Goal: Task Accomplishment & Management: Use online tool/utility

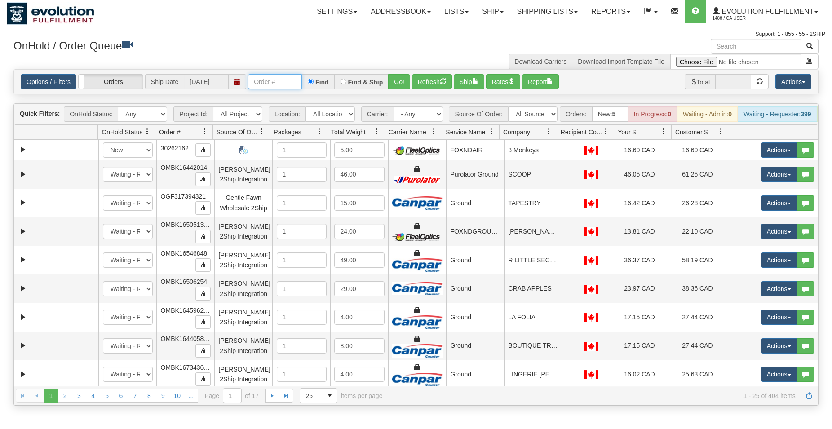
click at [278, 80] on input "text" at bounding box center [275, 81] width 54 height 15
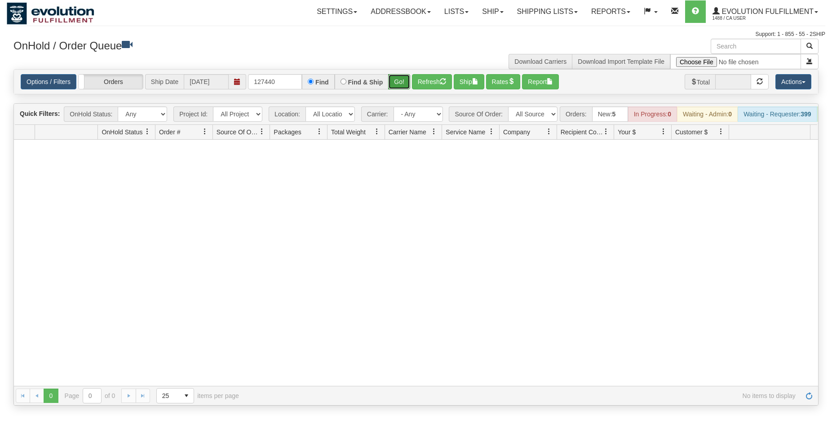
click at [396, 85] on button "Go!" at bounding box center [399, 81] width 22 height 15
click at [398, 86] on button "Go!" at bounding box center [399, 81] width 22 height 15
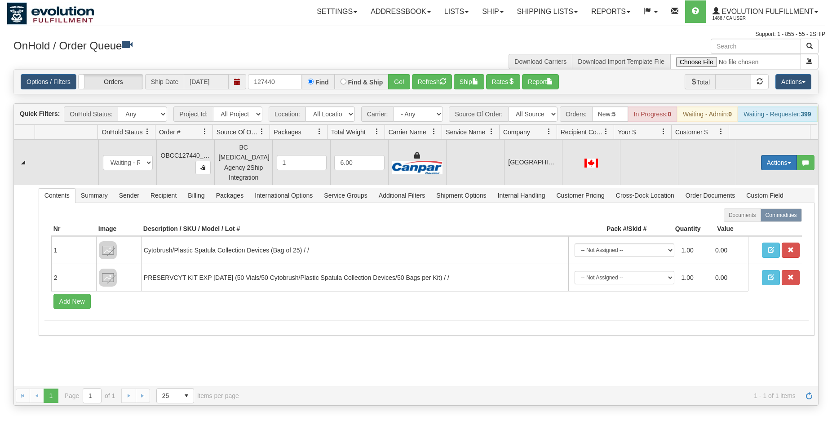
click at [767, 164] on button "Actions" at bounding box center [779, 162] width 36 height 15
click at [755, 204] on span "Rate All Services" at bounding box center [761, 203] width 54 height 7
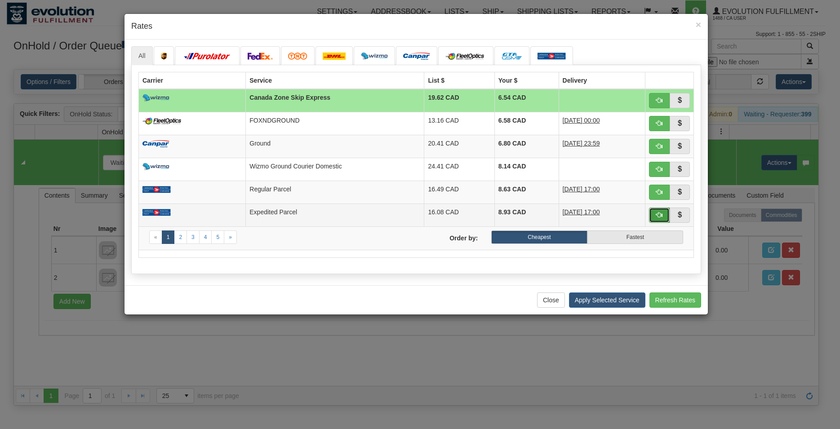
click at [654, 216] on button "button" at bounding box center [659, 215] width 21 height 15
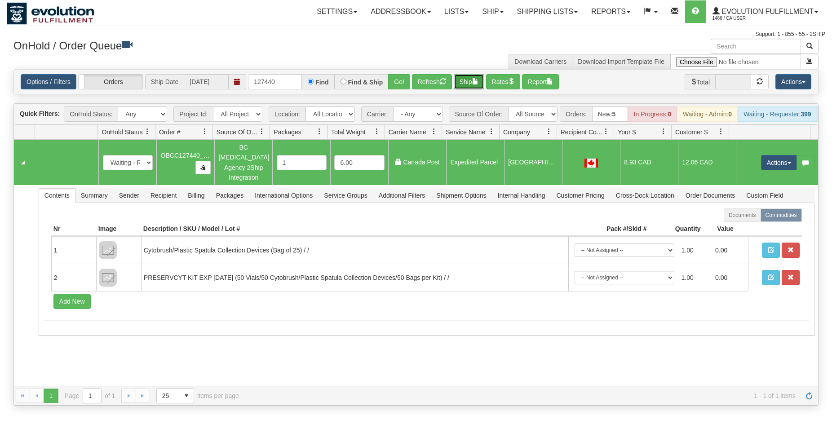
click at [470, 84] on button "Ship" at bounding box center [469, 81] width 31 height 15
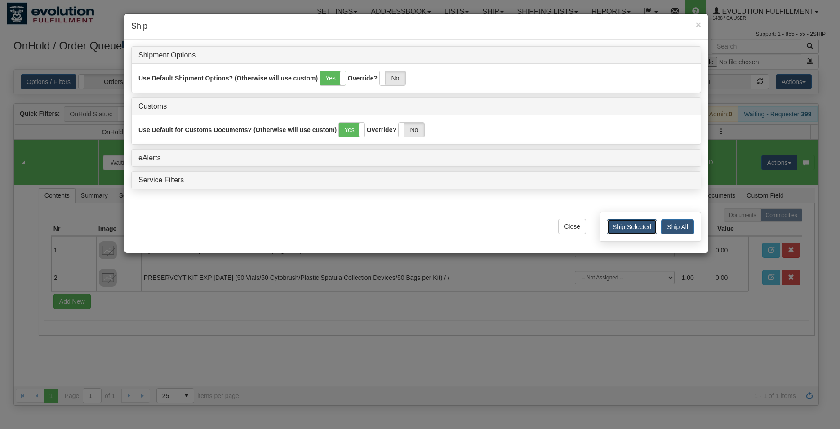
click at [623, 222] on button "Ship Selected" at bounding box center [632, 226] width 50 height 15
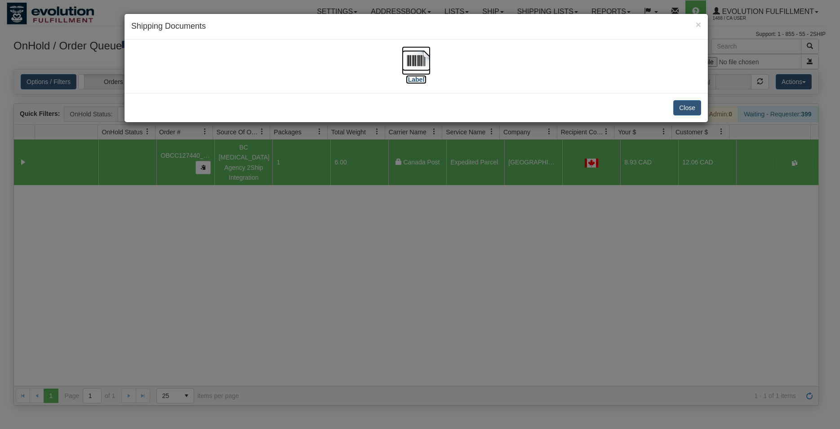
click at [418, 65] on img at bounding box center [416, 60] width 29 height 29
click at [401, 55] on div "[Label]" at bounding box center [416, 66] width 570 height 40
click at [405, 55] on img at bounding box center [416, 60] width 29 height 29
click at [687, 109] on button "Close" at bounding box center [687, 107] width 28 height 15
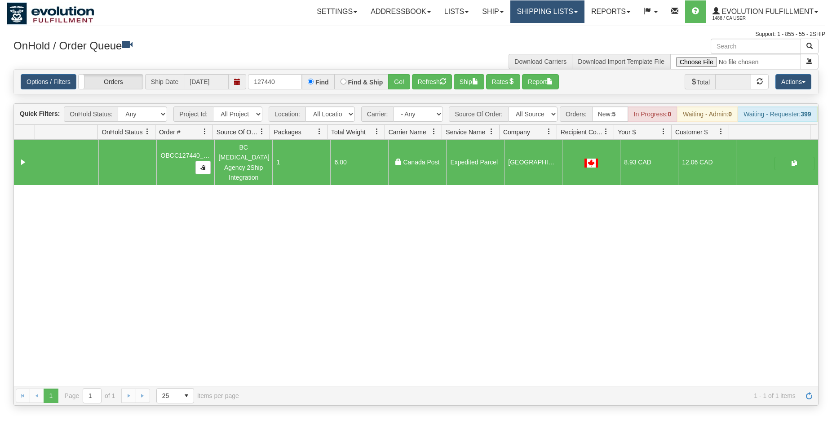
click at [523, 13] on link "Shipping lists" at bounding box center [548, 11] width 74 height 22
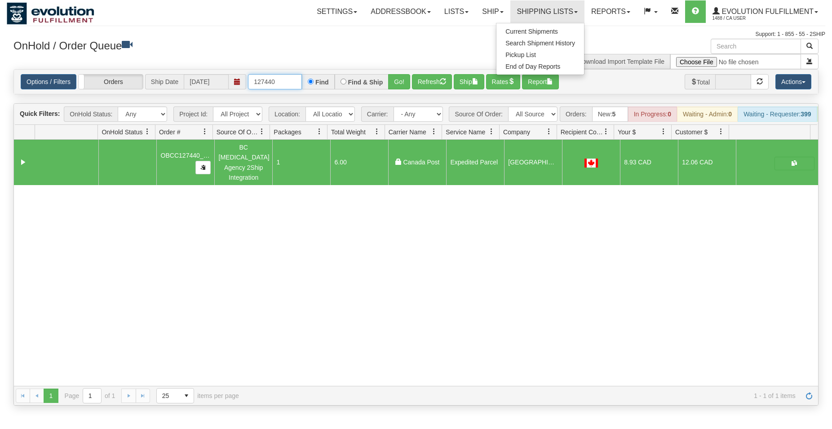
drag, startPoint x: 271, startPoint y: 85, endPoint x: 278, endPoint y: 85, distance: 7.2
click at [278, 85] on input "127440" at bounding box center [275, 81] width 54 height 15
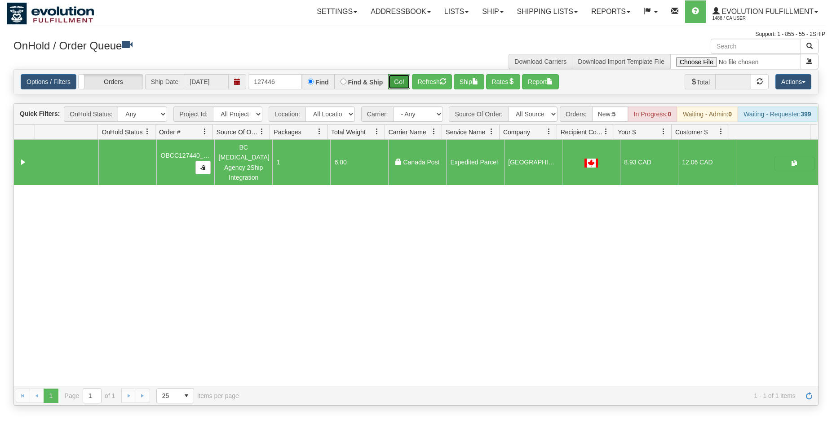
click at [398, 85] on button "Go!" at bounding box center [399, 81] width 22 height 15
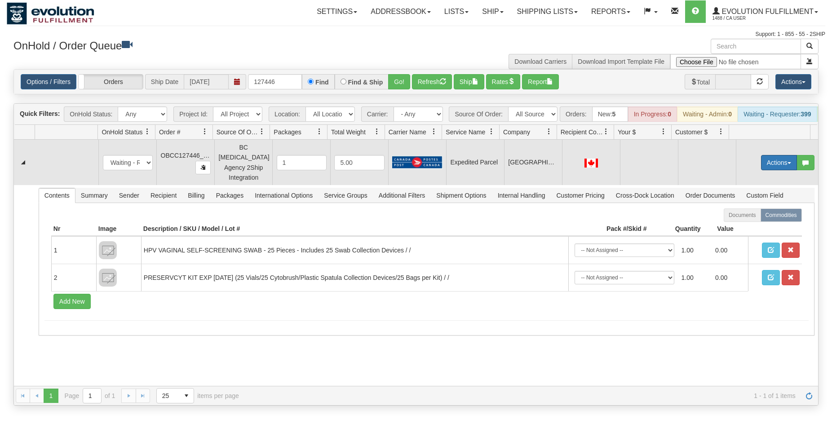
click at [761, 170] on button "Actions" at bounding box center [779, 162] width 36 height 15
click at [759, 201] on link "Rate All Services" at bounding box center [761, 203] width 72 height 12
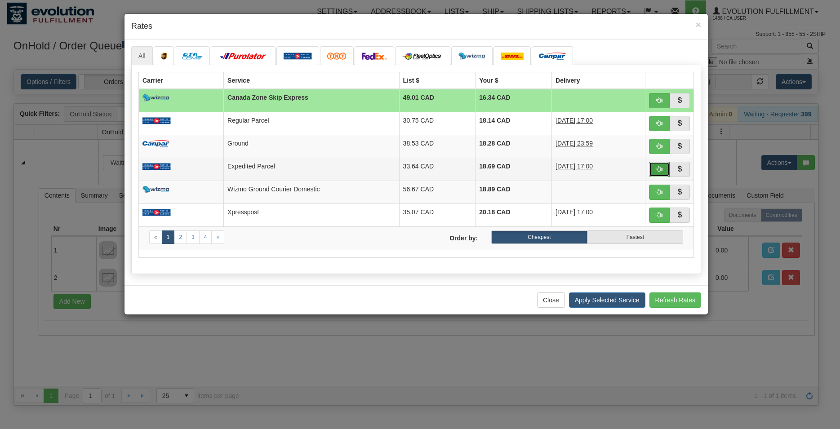
click at [662, 169] on span "button" at bounding box center [659, 169] width 6 height 6
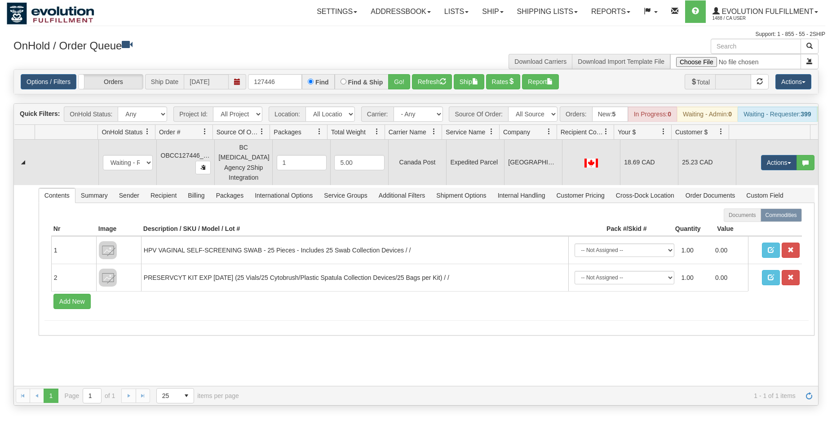
click at [493, 156] on td "Expedited Parcel" at bounding box center [475, 162] width 58 height 45
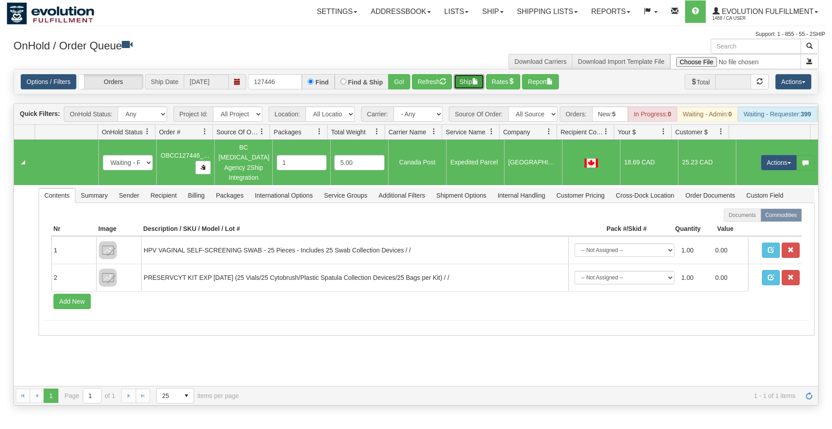
click at [469, 85] on button "Ship" at bounding box center [469, 81] width 31 height 15
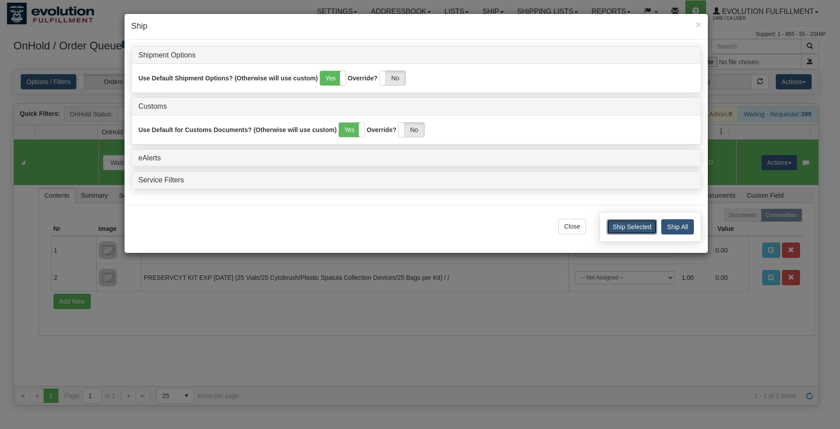
click at [609, 224] on button "Ship Selected" at bounding box center [632, 226] width 50 height 15
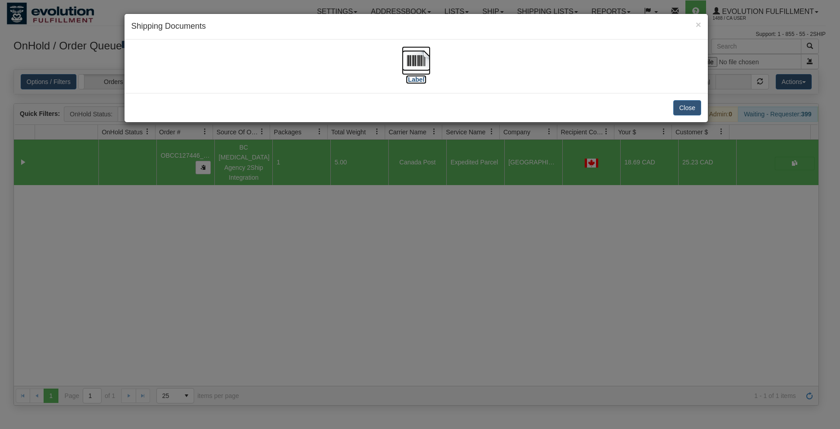
click at [422, 62] on img at bounding box center [416, 60] width 29 height 29
click at [683, 103] on button "Close" at bounding box center [687, 107] width 28 height 15
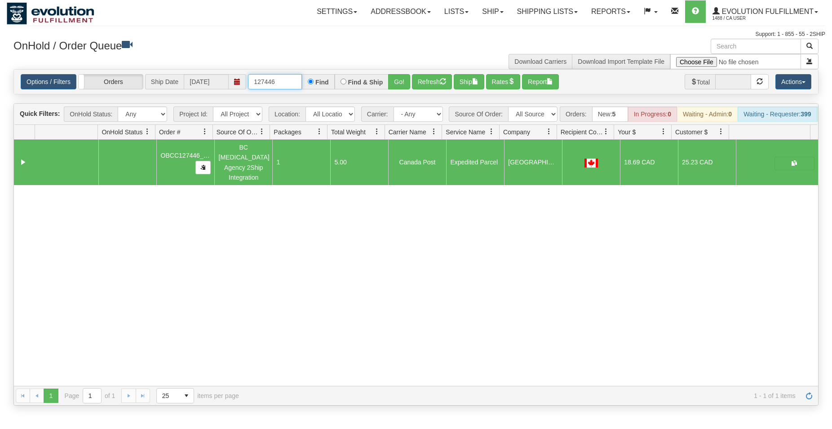
drag, startPoint x: 272, startPoint y: 83, endPoint x: 281, endPoint y: 84, distance: 9.1
click at [281, 84] on input "127446" at bounding box center [275, 81] width 54 height 15
type input "127445"
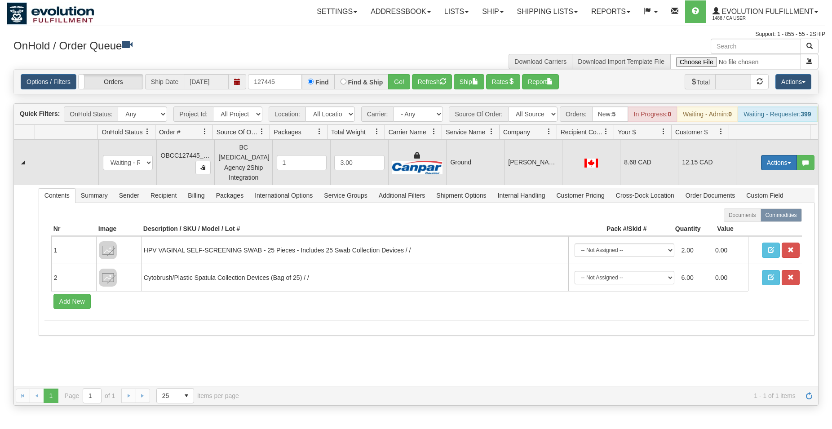
click at [761, 167] on button "Actions" at bounding box center [779, 162] width 36 height 15
click at [749, 202] on link "Rate All Services" at bounding box center [761, 203] width 72 height 12
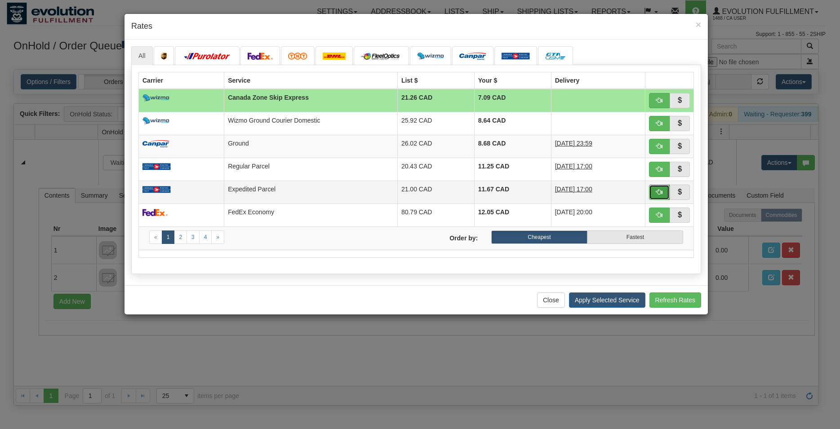
click at [662, 198] on button "button" at bounding box center [659, 192] width 21 height 15
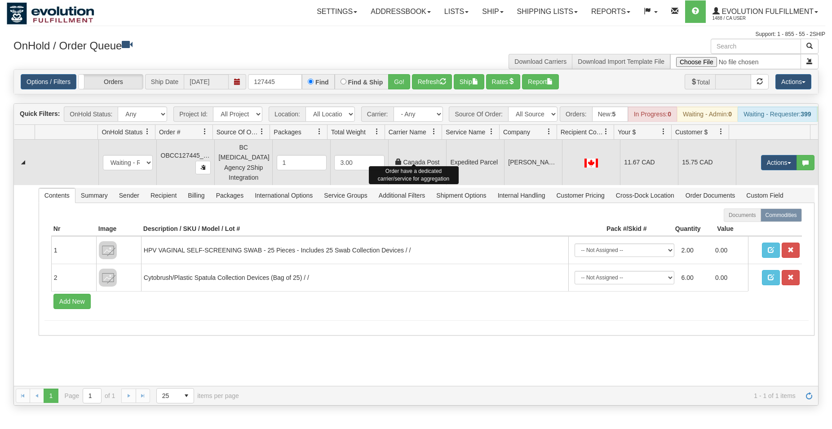
click at [421, 163] on span "Canada Post" at bounding box center [421, 162] width 36 height 7
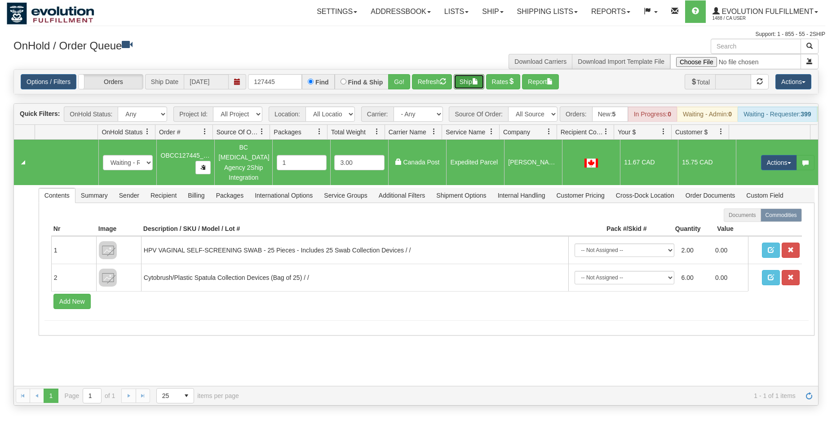
click at [463, 83] on button "Ship" at bounding box center [469, 81] width 31 height 15
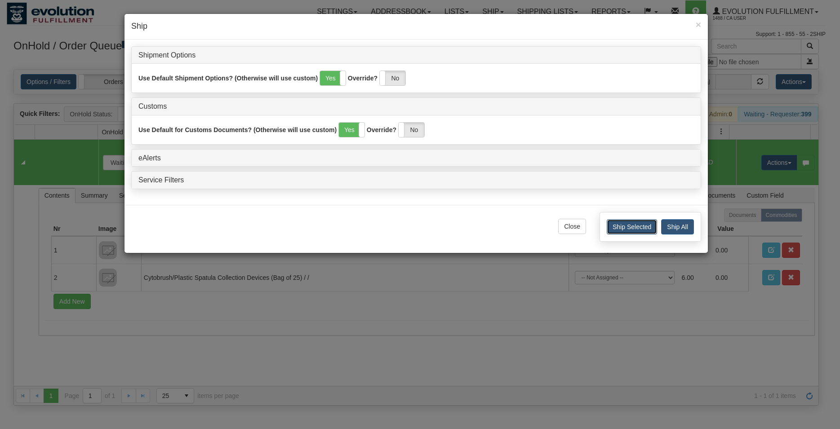
click at [626, 232] on button "Ship Selected" at bounding box center [632, 226] width 50 height 15
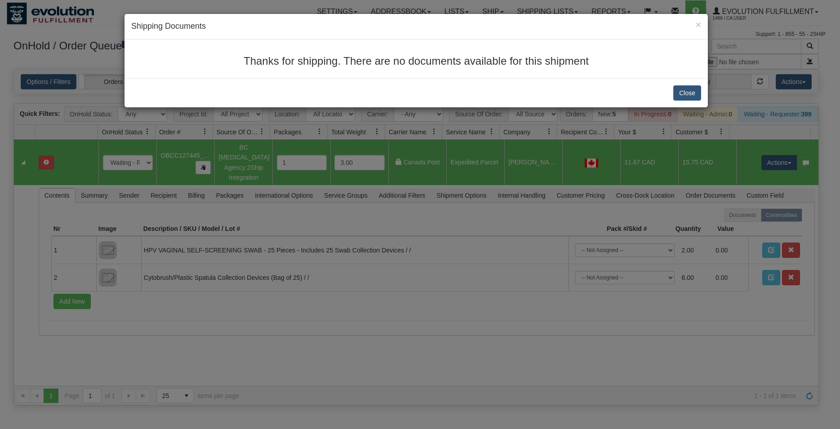
click at [673, 97] on div "Close" at bounding box center [415, 92] width 583 height 29
click at [678, 96] on button "Close" at bounding box center [687, 92] width 28 height 15
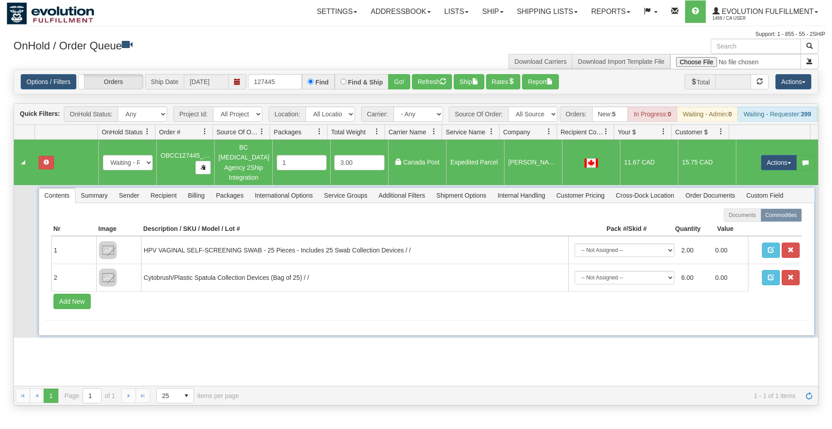
click at [169, 200] on span "Recipient" at bounding box center [163, 195] width 37 height 14
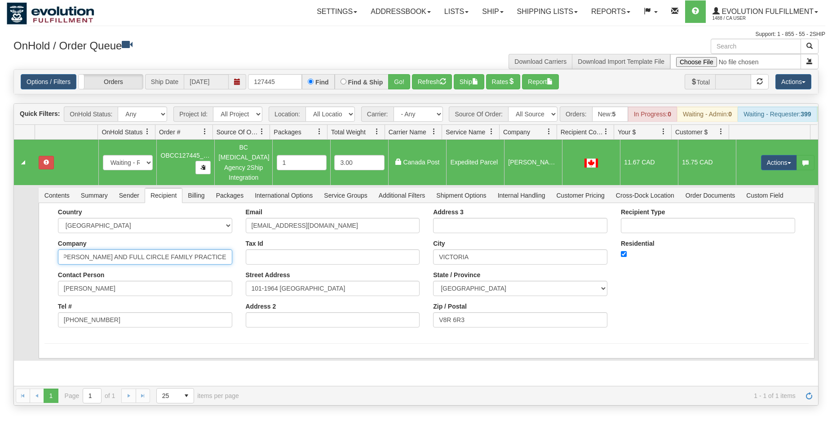
scroll to position [0, 30]
drag, startPoint x: 140, startPoint y: 255, endPoint x: 236, endPoint y: 255, distance: 96.2
click at [232, 255] on input "[PERSON_NAME] AND FULL CIRCLE FAMILY PRACTICE" at bounding box center [145, 256] width 174 height 15
type input "VICTORIA GYNECOLOGY"
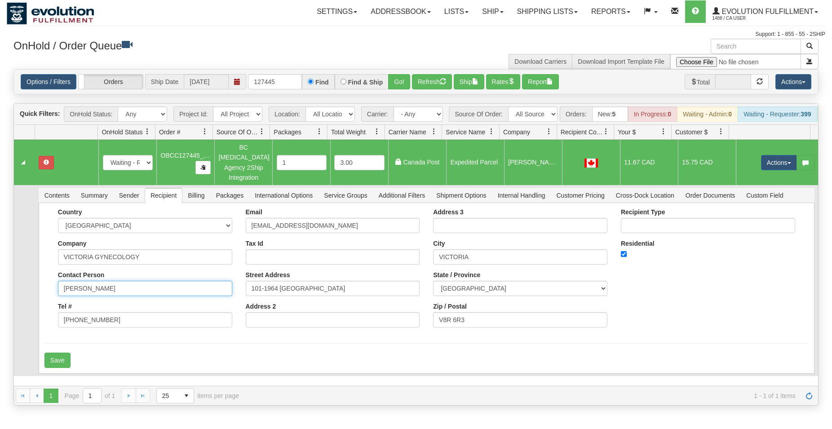
click at [62, 288] on input "[PERSON_NAME]" at bounding box center [145, 288] width 174 height 15
paste input "AND FULL CIRCLE FAMILY PRACTICE"
drag, startPoint x: 178, startPoint y: 287, endPoint x: 246, endPoint y: 299, distance: 68.9
click at [232, 296] on input "AND FULL CIRCLE FAMILY [PERSON_NAME]" at bounding box center [145, 288] width 174 height 15
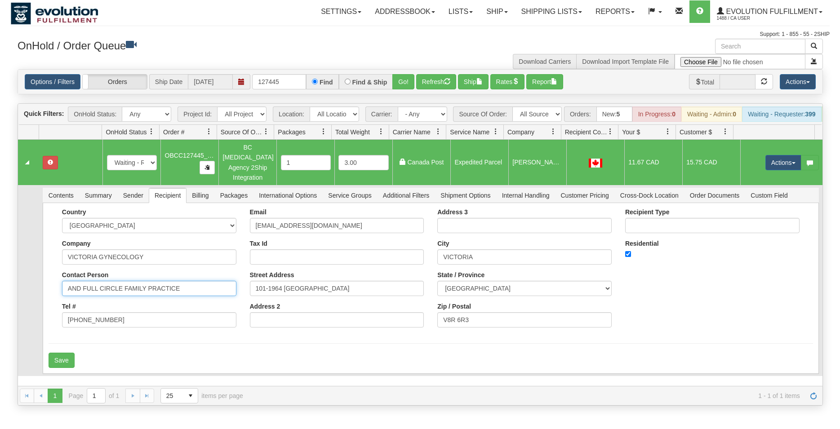
scroll to position [0, 0]
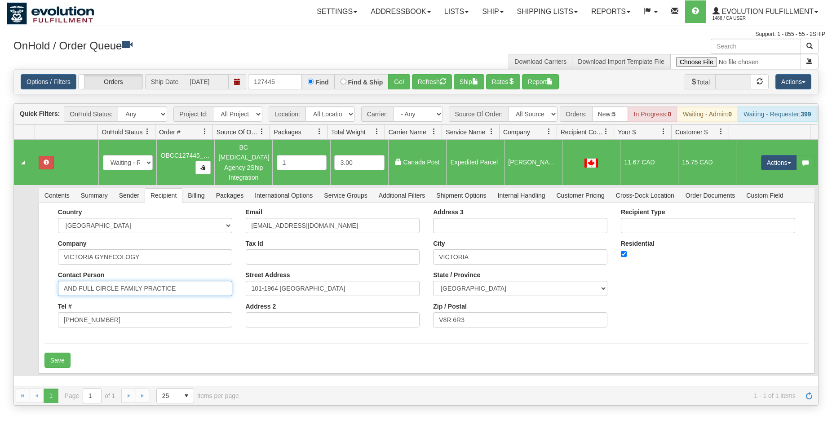
type input "AND FULL CIRCLE FAMILY PRACTICE"
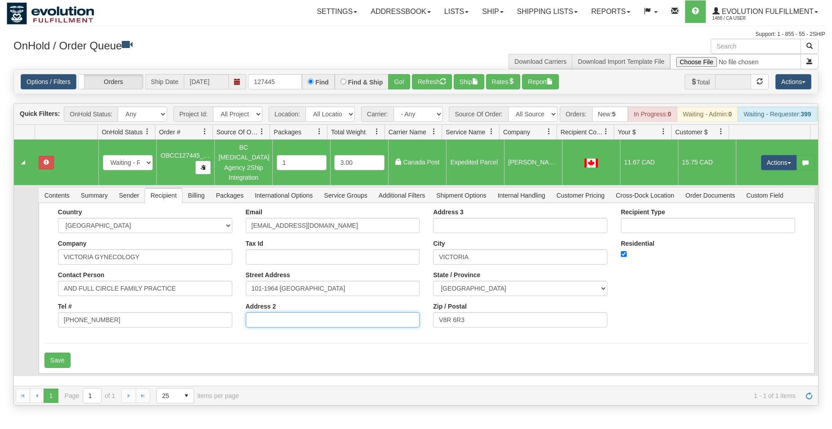
click at [274, 327] on input "Address 2" at bounding box center [333, 319] width 174 height 15
paste input "[PERSON_NAME]"
type input "[PERSON_NAME]"
click at [60, 360] on button "Save" at bounding box center [57, 360] width 26 height 15
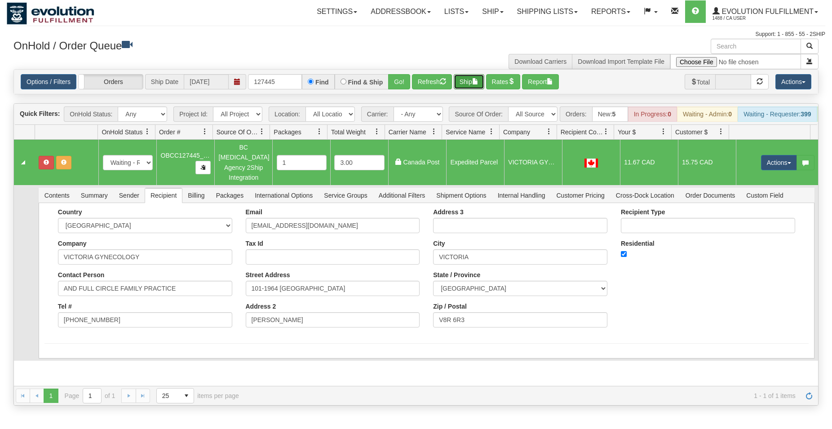
click at [475, 76] on button "Ship" at bounding box center [469, 81] width 31 height 15
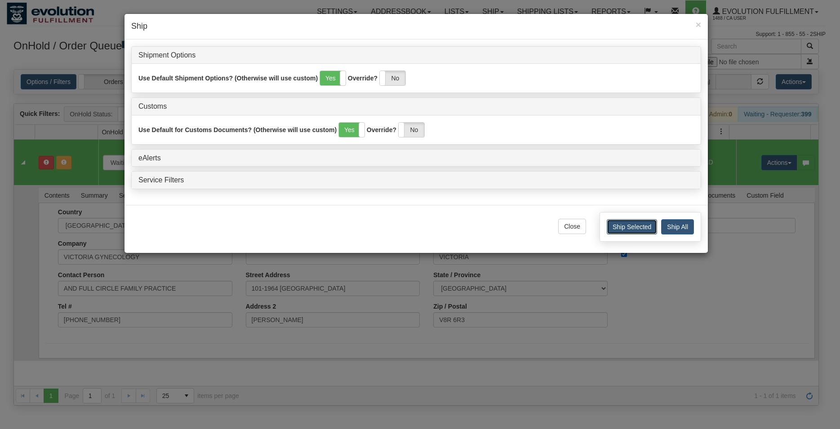
click at [614, 226] on button "Ship Selected" at bounding box center [632, 226] width 50 height 15
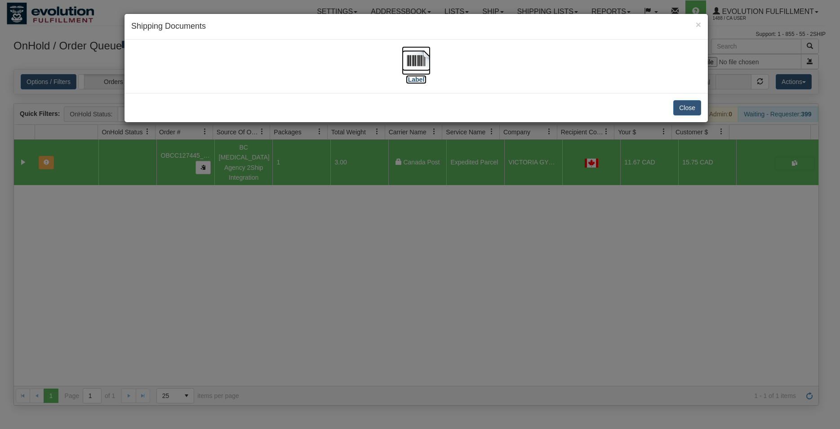
click at [416, 67] on img at bounding box center [416, 60] width 29 height 29
click at [694, 106] on button "Close" at bounding box center [687, 107] width 28 height 15
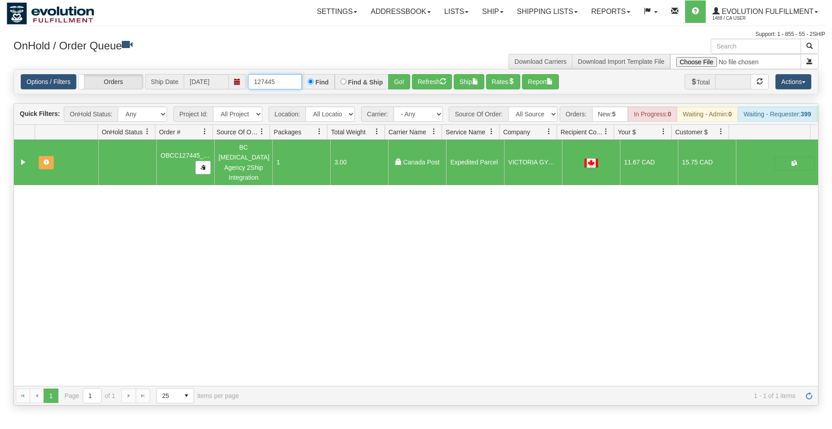
drag, startPoint x: 271, startPoint y: 82, endPoint x: 285, endPoint y: 84, distance: 15.1
click at [285, 84] on input "127445" at bounding box center [275, 81] width 54 height 15
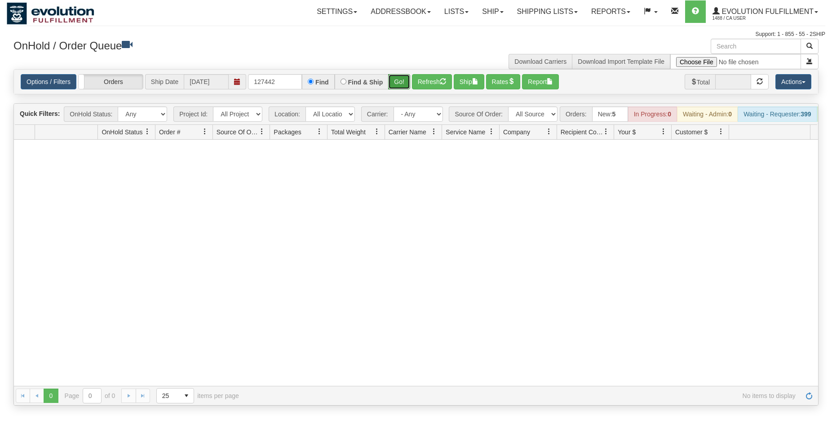
click at [397, 84] on button "Go!" at bounding box center [399, 81] width 22 height 15
click at [400, 81] on button "Go!" at bounding box center [399, 81] width 22 height 15
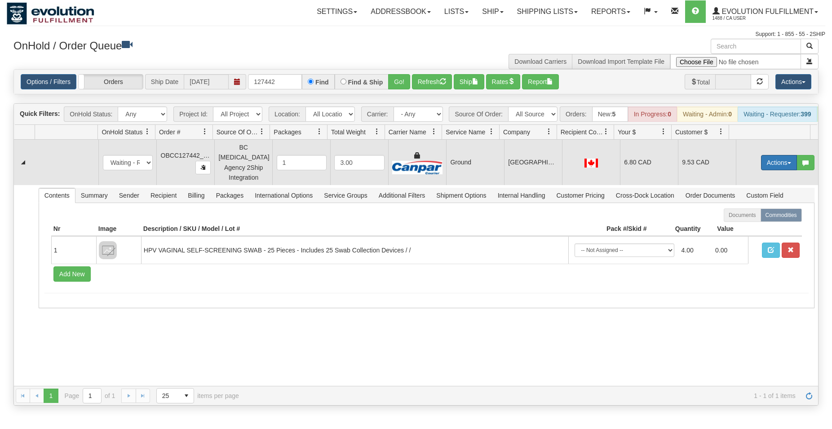
click at [764, 166] on button "Actions" at bounding box center [779, 162] width 36 height 15
click at [757, 207] on span "Rate All Services" at bounding box center [761, 203] width 54 height 7
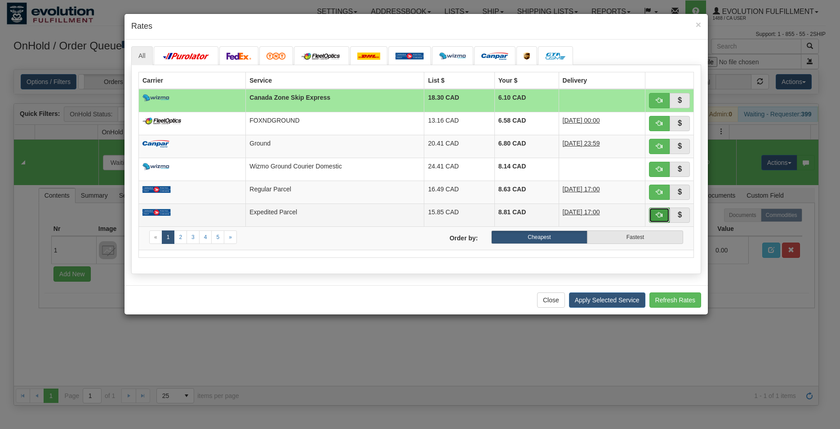
click at [662, 218] on span "button" at bounding box center [659, 215] width 6 height 6
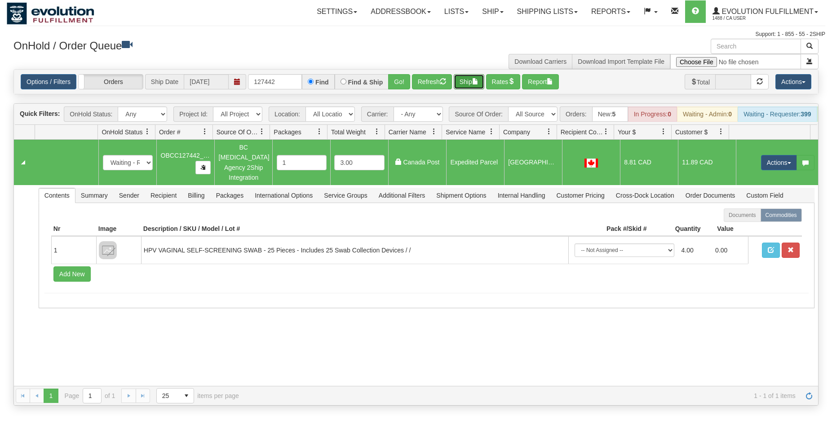
click at [470, 87] on button "Ship" at bounding box center [469, 81] width 31 height 15
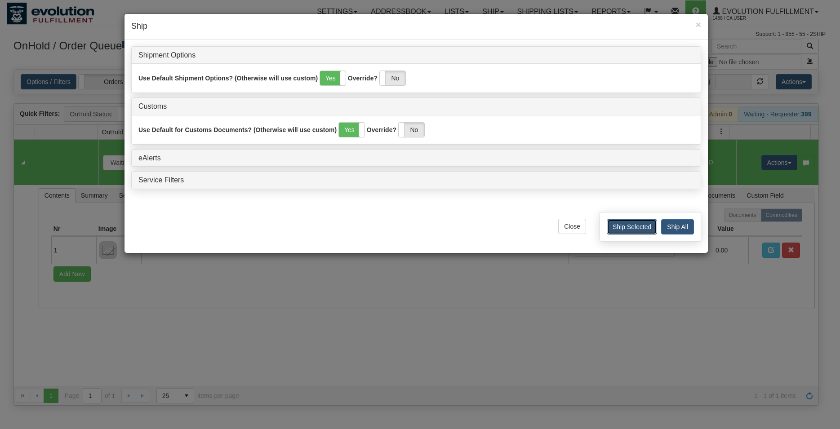
click at [614, 228] on button "Ship Selected" at bounding box center [632, 226] width 50 height 15
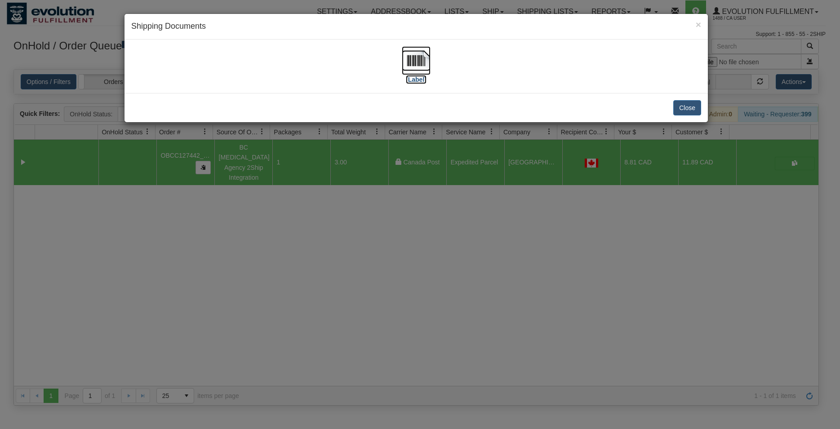
click at [424, 62] on img at bounding box center [416, 60] width 29 height 29
click at [691, 112] on button "Close" at bounding box center [687, 107] width 28 height 15
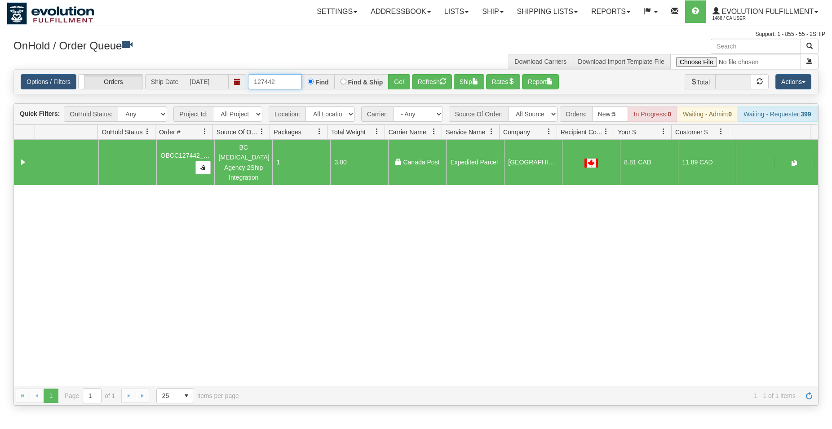
click at [284, 84] on input "127442" at bounding box center [275, 81] width 54 height 15
type input "127443"
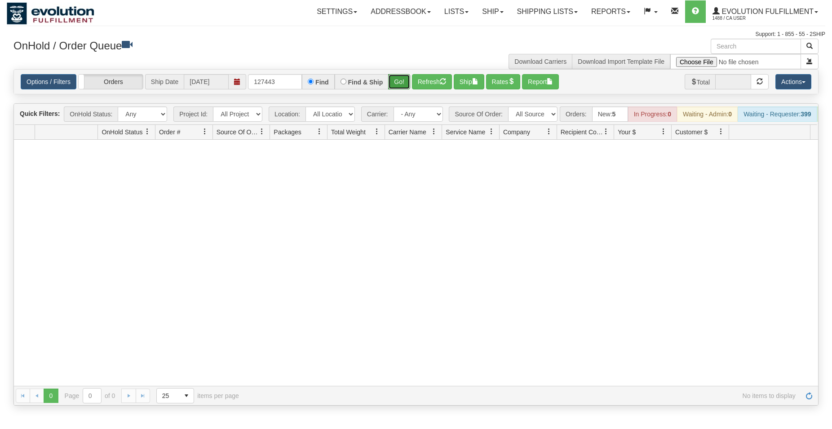
click at [392, 85] on button "Go!" at bounding box center [399, 81] width 22 height 15
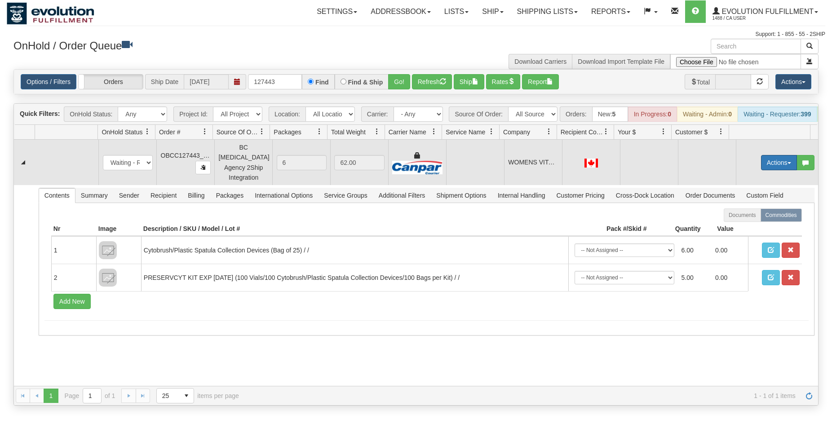
click at [761, 166] on button "Actions" at bounding box center [779, 162] width 36 height 15
click at [746, 203] on span "Rate All Services" at bounding box center [761, 203] width 54 height 7
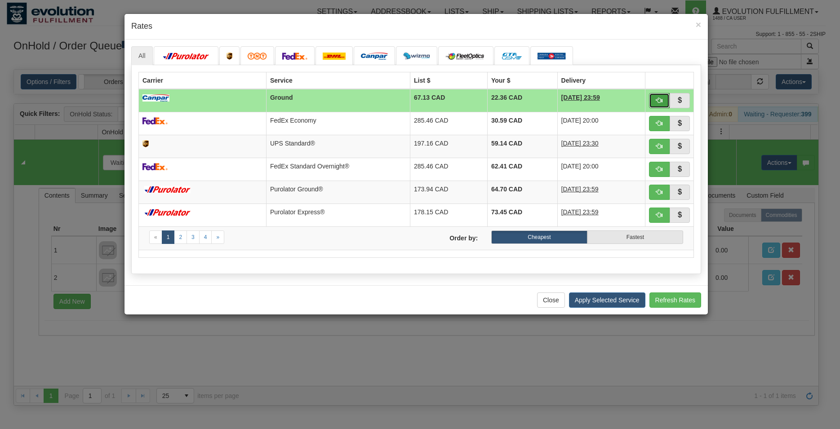
click at [662, 106] on button "button" at bounding box center [659, 100] width 21 height 15
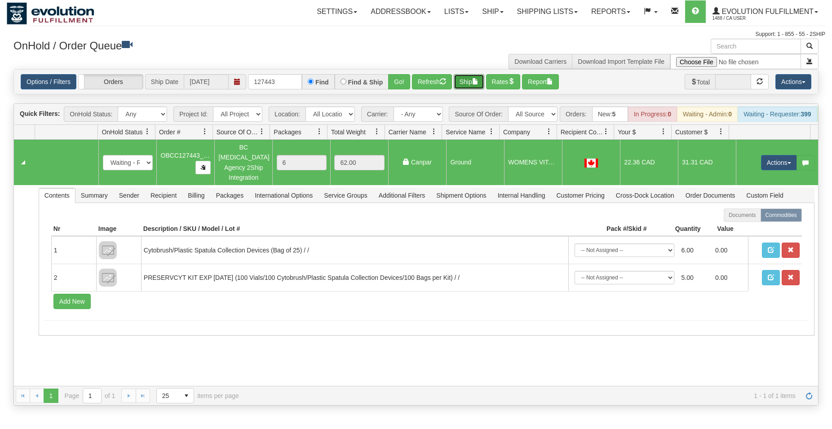
click at [465, 81] on button "Ship" at bounding box center [469, 81] width 31 height 15
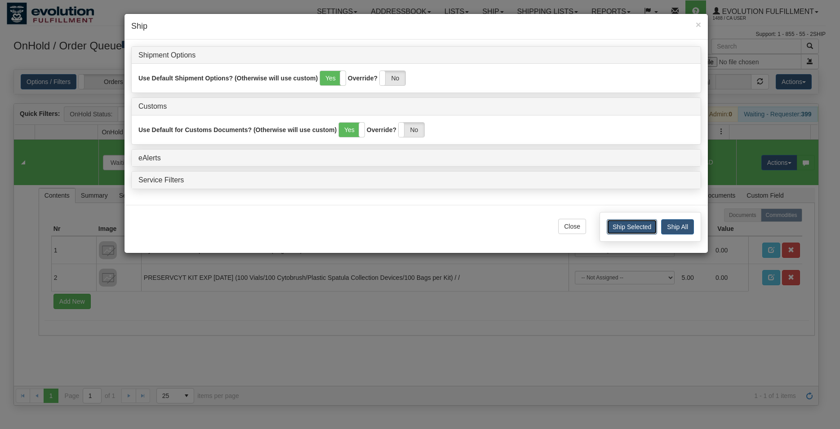
click at [617, 229] on button "Ship Selected" at bounding box center [632, 226] width 50 height 15
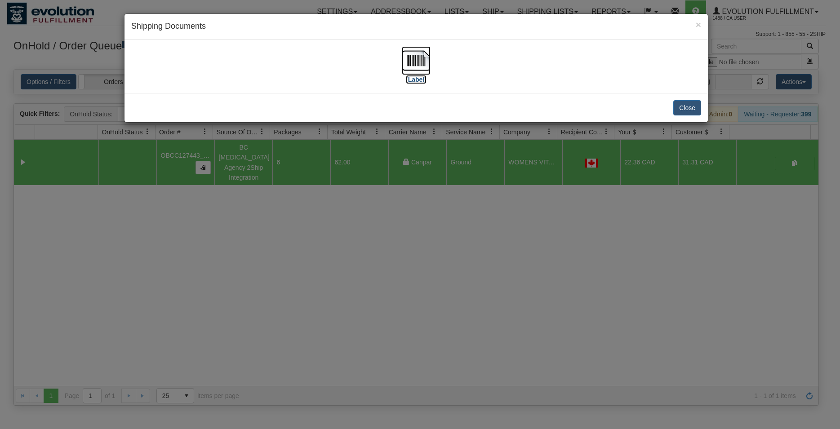
click at [413, 61] on img at bounding box center [416, 60] width 29 height 29
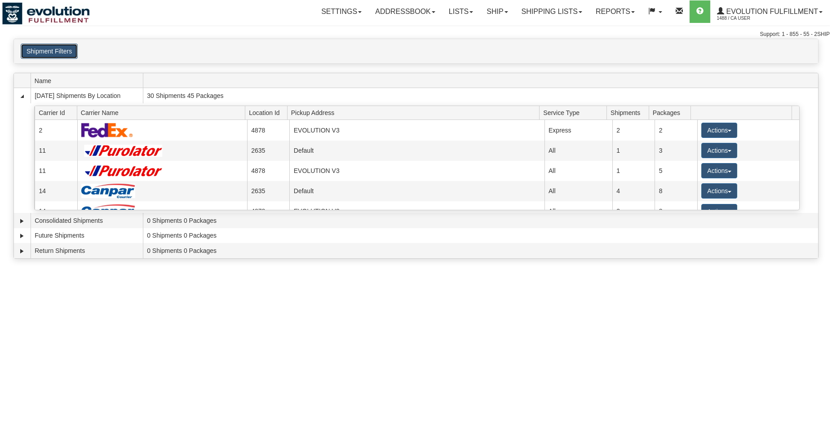
click at [76, 50] on button "Shipment Filters" at bounding box center [49, 51] width 57 height 15
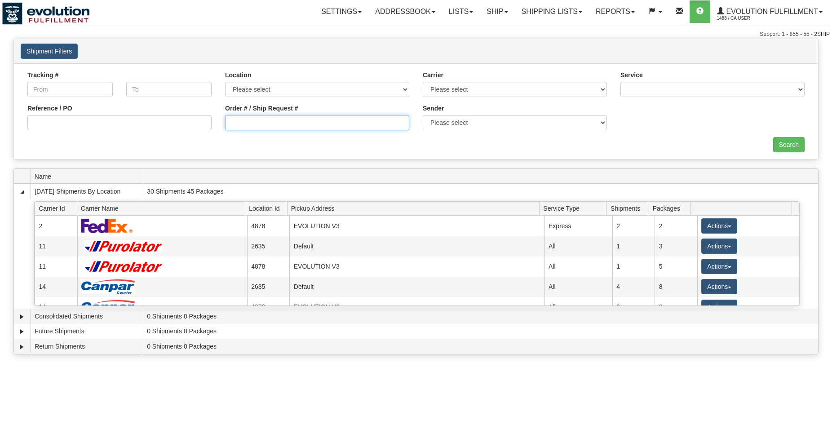
click at [297, 120] on input "Order # / Ship Request #" at bounding box center [317, 122] width 184 height 15
type input "127440"
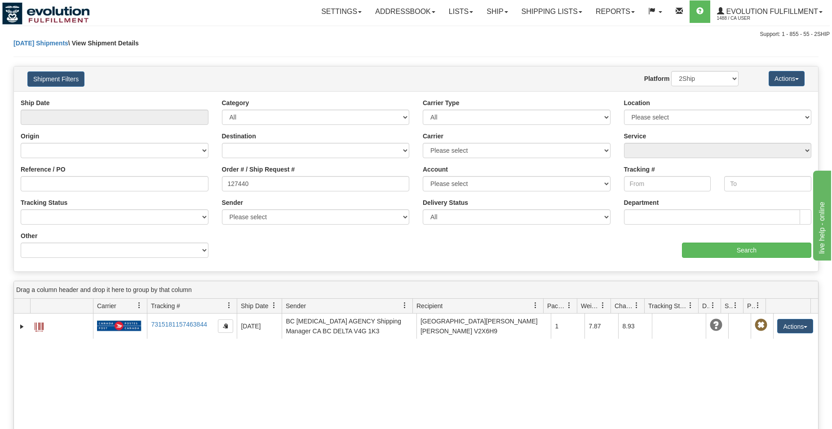
click at [39, 328] on span at bounding box center [39, 327] width 9 height 9
